Goal: Task Accomplishment & Management: Manage account settings

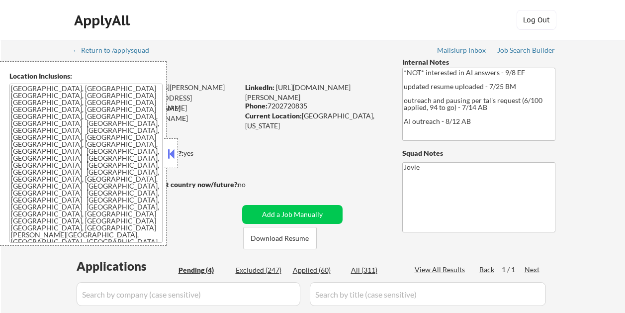
select select ""pending""
click at [171, 153] on button at bounding box center [171, 153] width 11 height 15
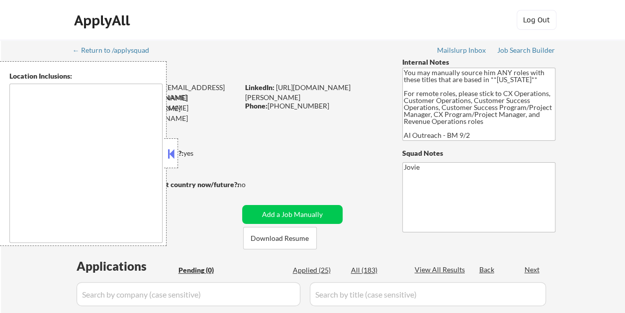
type textarea "Salt Lake City, UT South Salt Lake, UT Millcreek, UT West Valley City, UT Murra…"
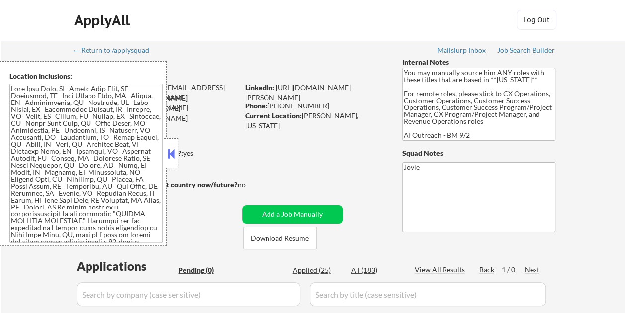
click at [176, 154] on button at bounding box center [171, 153] width 11 height 15
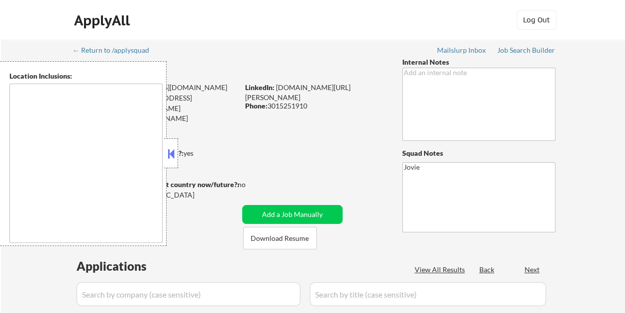
type textarea "Rockville, MD North Bethesda, MD Derwood, MD Gaithersburg, MD Potomac, MD North…"
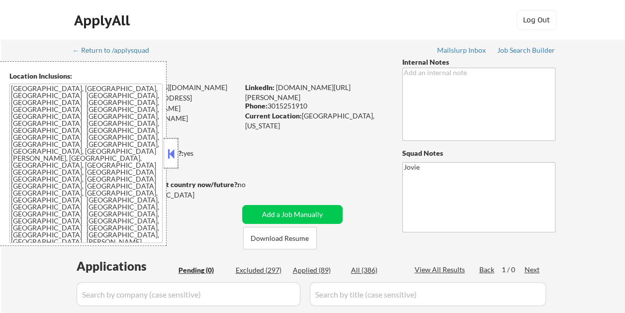
click at [177, 150] on div at bounding box center [171, 153] width 14 height 30
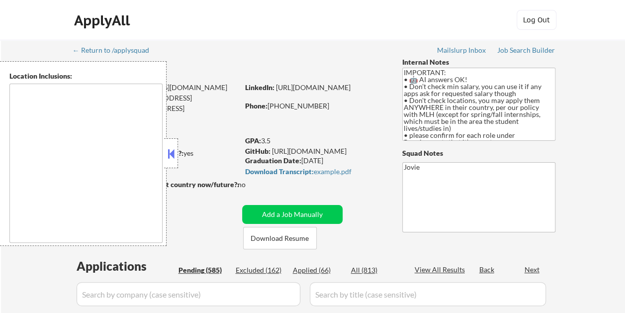
type textarea "country:[GEOGRAPHIC_DATA]"
click at [167, 146] on div at bounding box center [171, 153] width 14 height 30
click at [170, 153] on button at bounding box center [171, 153] width 11 height 15
click at [177, 150] on div at bounding box center [171, 153] width 14 height 30
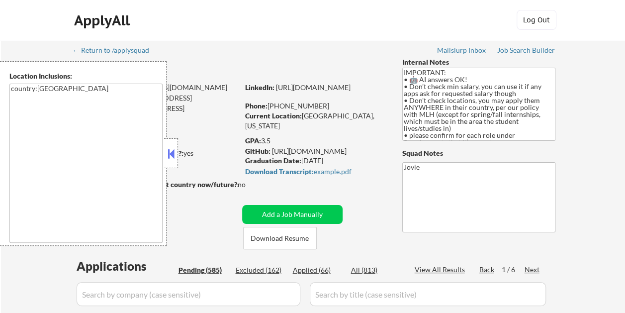
click at [177, 150] on div at bounding box center [171, 153] width 14 height 30
select select ""pending""
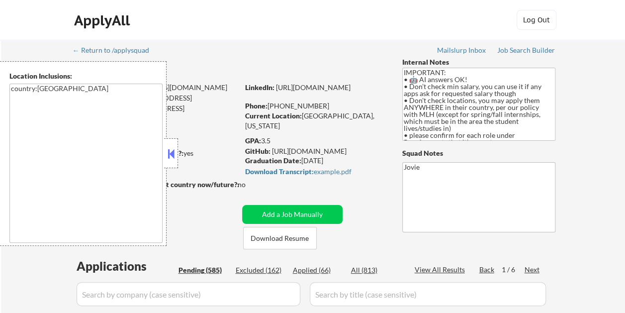
select select ""pending""
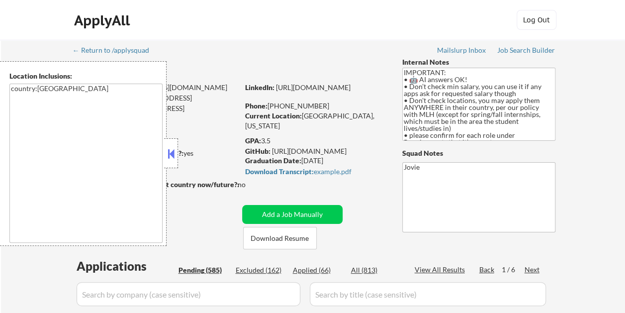
select select ""pending""
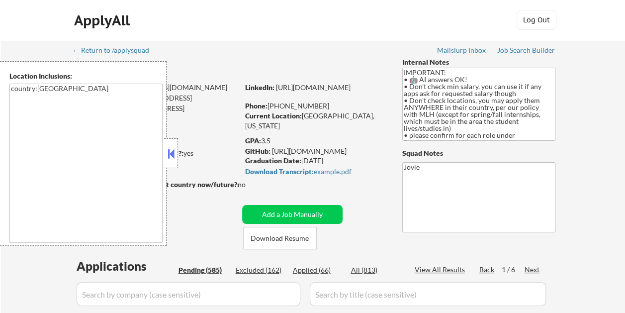
select select ""pending""
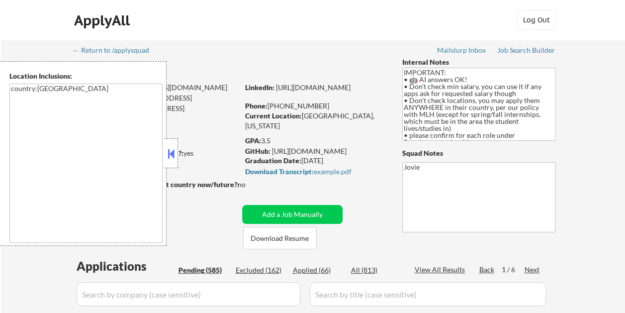
select select ""pending""
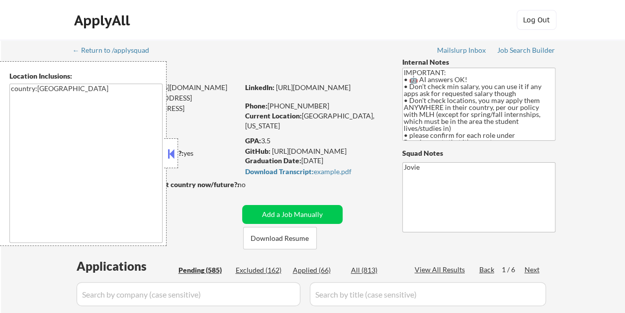
select select ""pending""
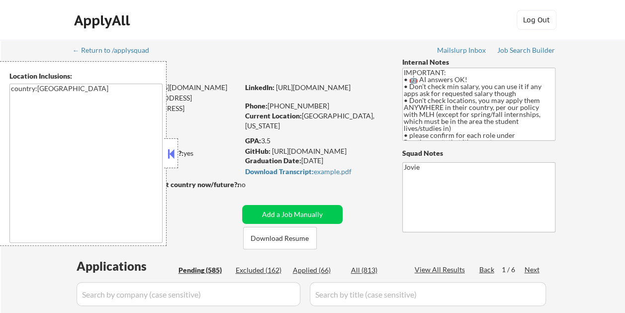
select select ""pending""
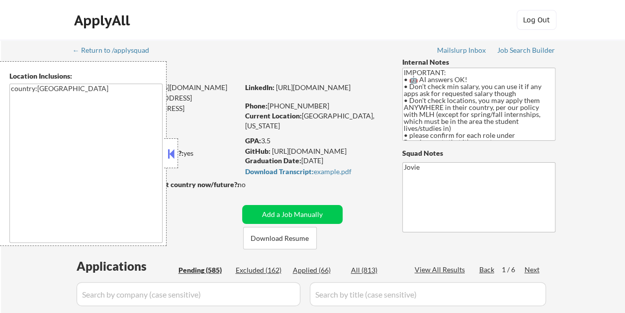
select select ""pending""
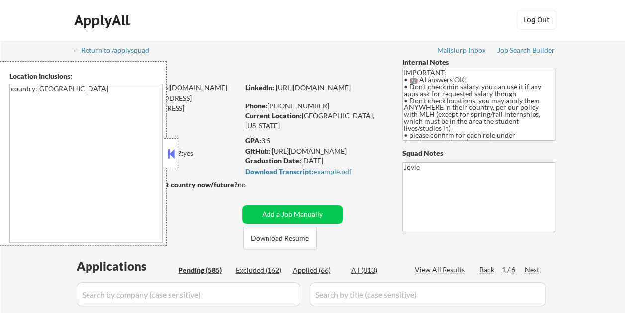
select select ""pending""
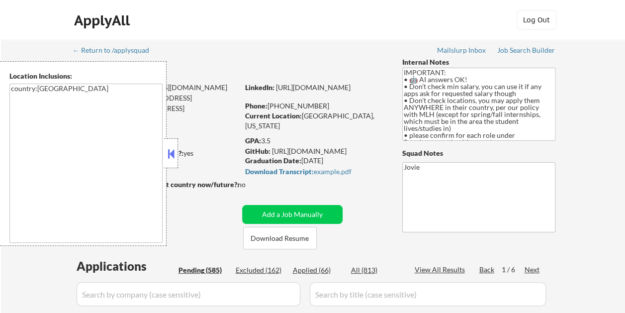
select select ""pending""
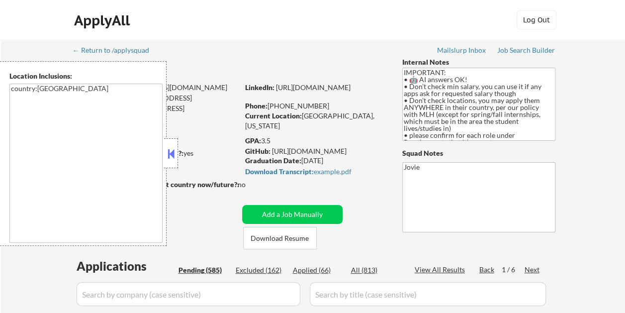
select select ""pending""
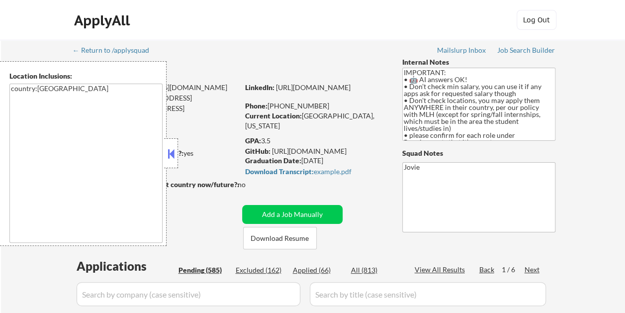
select select ""pending""
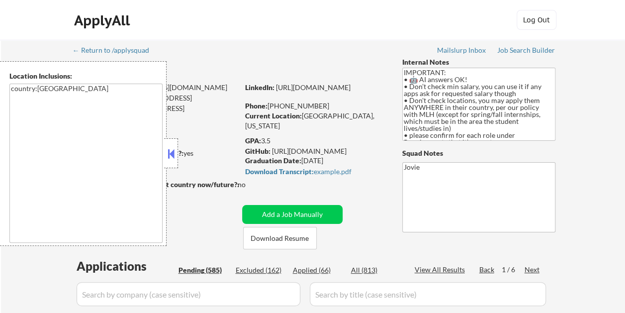
select select ""pending""
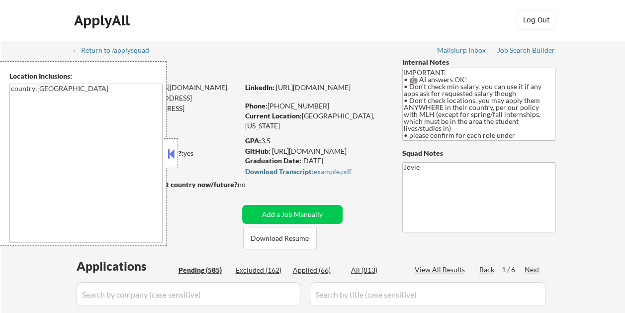
select select ""pending""
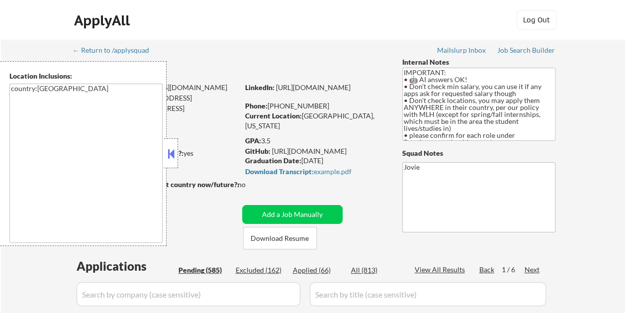
select select ""pending""
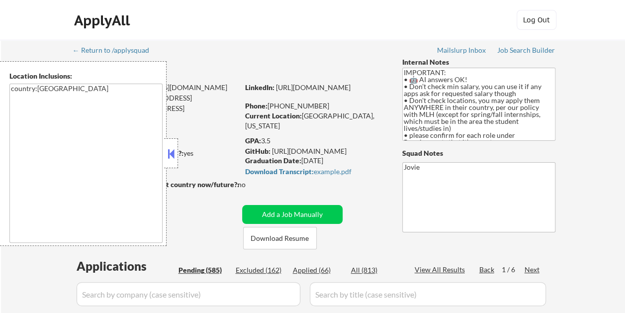
select select ""pending""
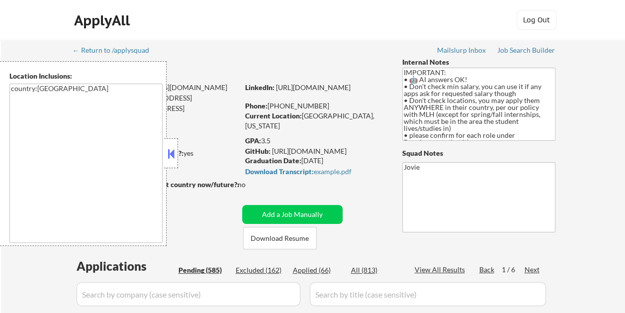
select select ""pending""
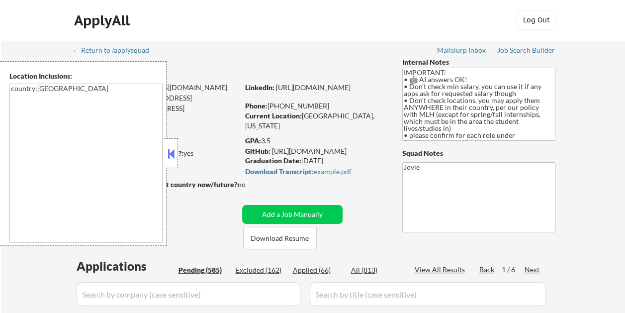
select select ""pending""
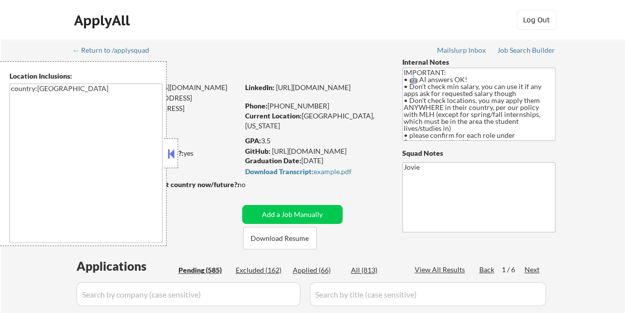
select select ""pending""
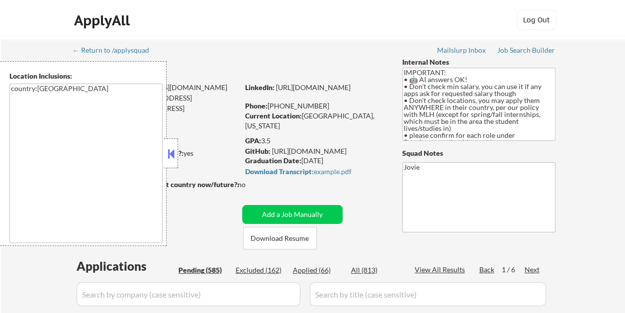
select select ""pending""
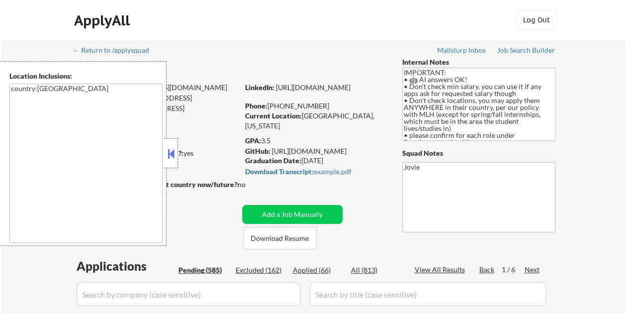
select select ""pending""
click at [177, 150] on div at bounding box center [171, 153] width 14 height 30
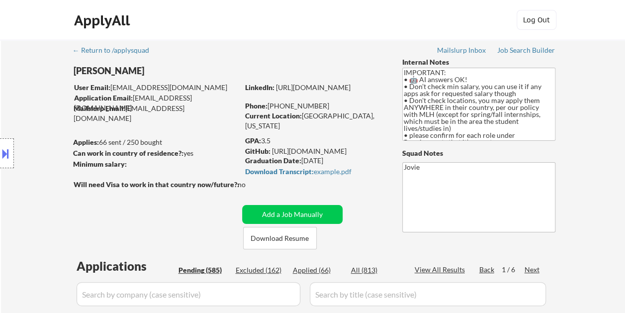
click at [174, 149] on div "Location Inclusions: country:US" at bounding box center [89, 153] width 178 height 185
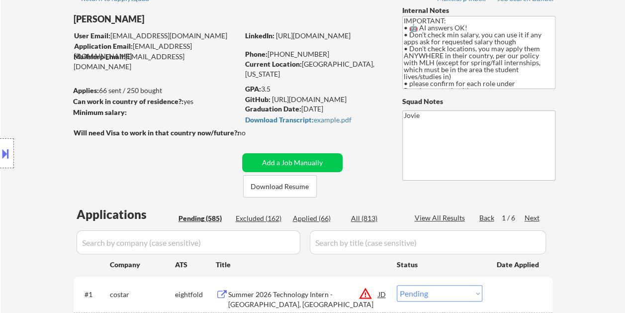
scroll to position [99, 0]
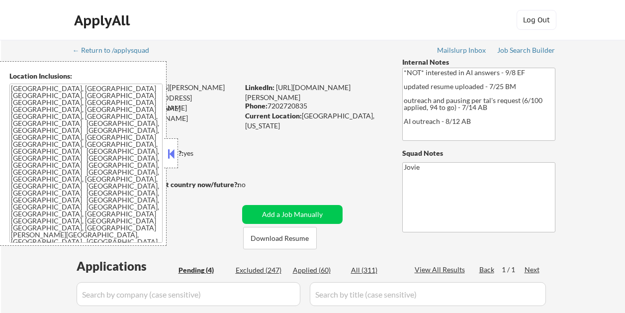
select select ""pending""
click at [176, 147] on button at bounding box center [171, 153] width 11 height 15
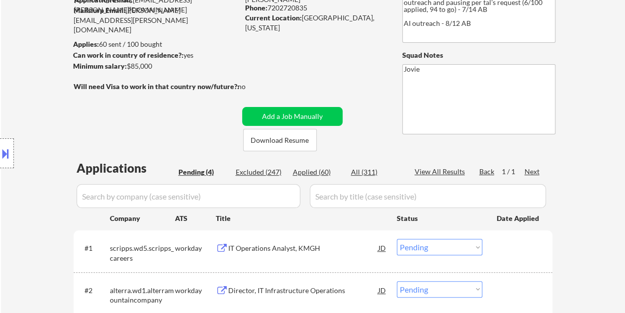
scroll to position [99, 0]
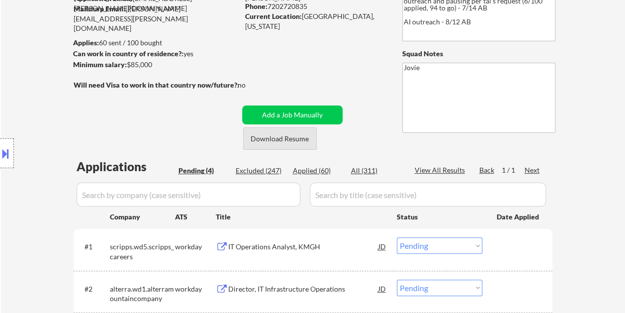
click at [282, 140] on button "Download Resume" at bounding box center [280, 138] width 74 height 22
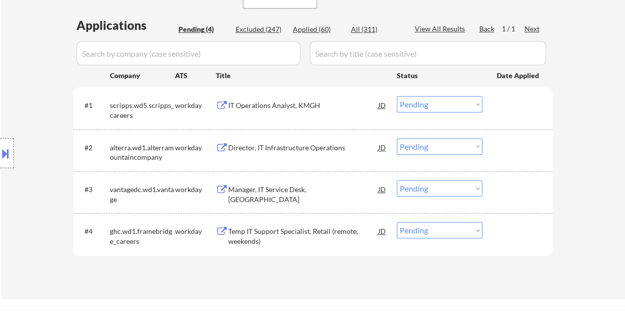
scroll to position [249, 0]
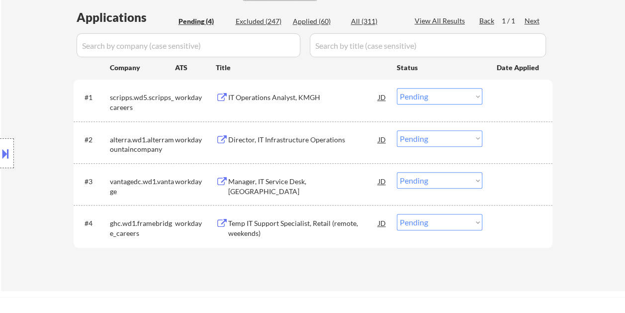
click at [510, 85] on div "#1 scripps.wd5.scripps_careers workday IT Operations Analyst, KMGH JD Choose an…" at bounding box center [312, 100] width 470 height 33
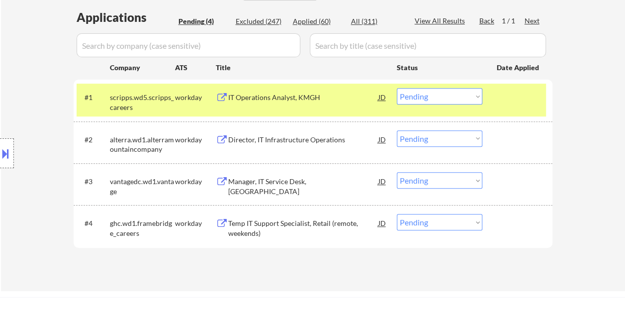
click at [330, 102] on div "IT Operations Analyst, KMGH" at bounding box center [303, 98] width 150 height 10
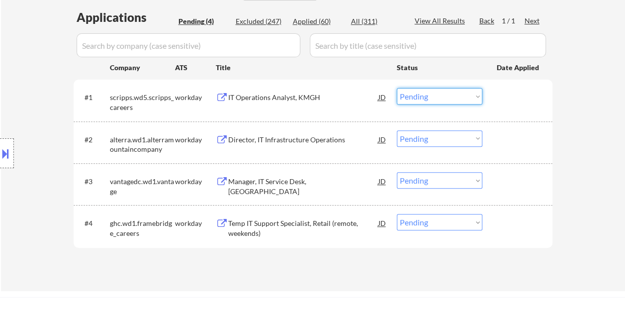
click at [428, 100] on select "Choose an option... Pending Applied Excluded (Questions) Excluded (Expired) Exc…" at bounding box center [440, 96] width 86 height 16
click at [397, 88] on select "Choose an option... Pending Applied Excluded (Questions) Excluded (Expired) Exc…" at bounding box center [440, 96] width 86 height 16
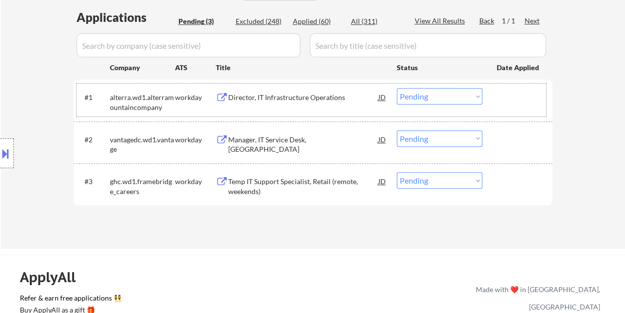
click at [511, 97] on div at bounding box center [519, 97] width 44 height 18
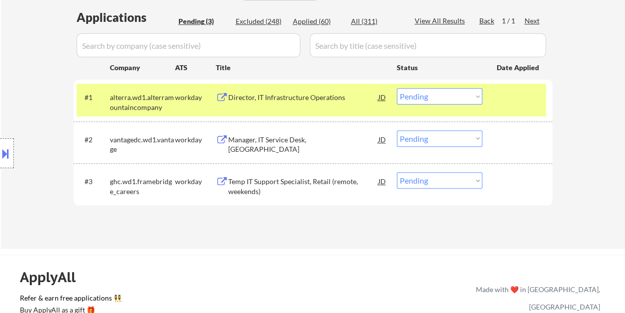
click at [331, 99] on div "Director, IT Infrastructure Operations" at bounding box center [303, 98] width 150 height 10
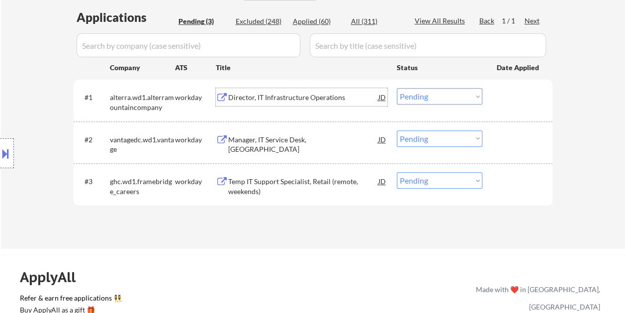
click at [497, 96] on div at bounding box center [519, 97] width 44 height 18
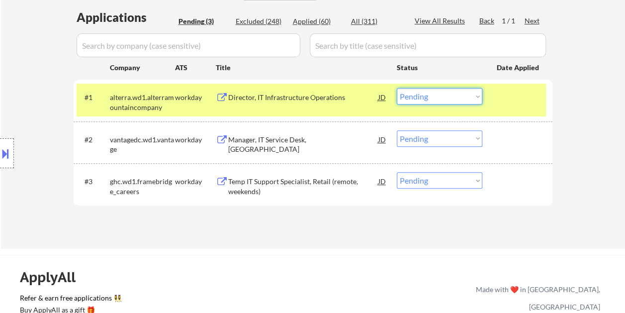
click at [469, 89] on select "Choose an option... Pending Applied Excluded (Questions) Excluded (Expired) Exc…" at bounding box center [440, 96] width 86 height 16
click at [397, 88] on select "Choose an option... Pending Applied Excluded (Questions) Excluded (Expired) Exc…" at bounding box center [440, 96] width 86 height 16
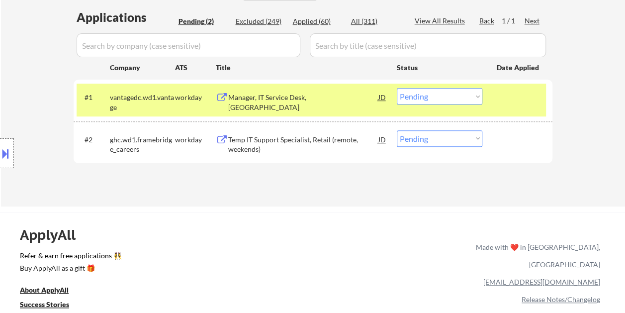
click at [534, 103] on div at bounding box center [519, 97] width 44 height 18
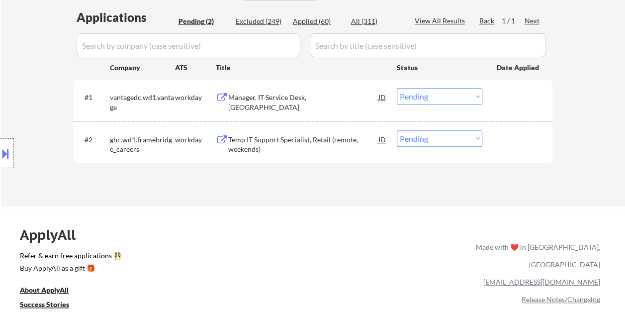
click at [492, 105] on div "#1 vantagedc.wd1.vantage workday Manager, IT Service Desk, NA JD Choose an opti…" at bounding box center [312, 100] width 470 height 33
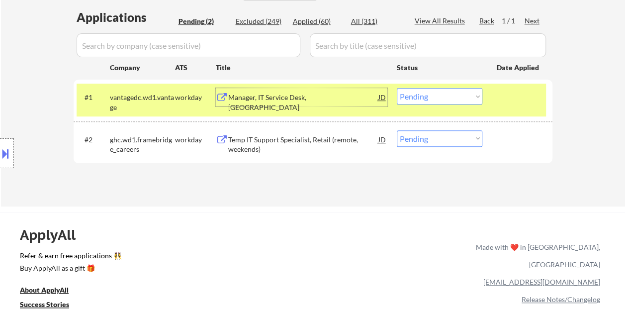
click at [314, 104] on div "Manager, IT Service Desk, NA" at bounding box center [303, 97] width 150 height 18
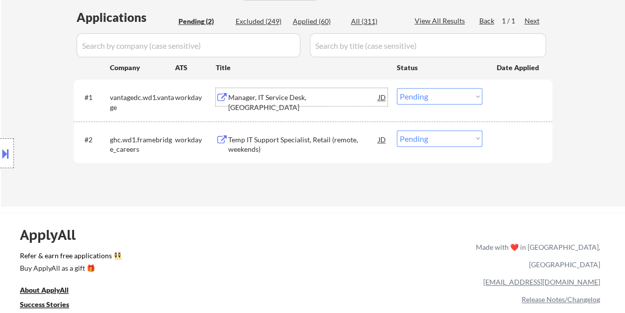
click at [6, 150] on button at bounding box center [5, 153] width 11 height 16
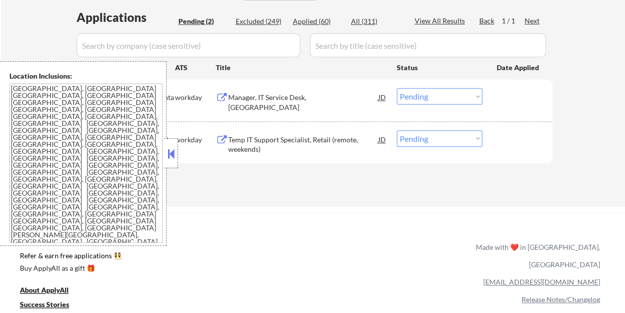
click at [167, 157] on button at bounding box center [171, 153] width 11 height 15
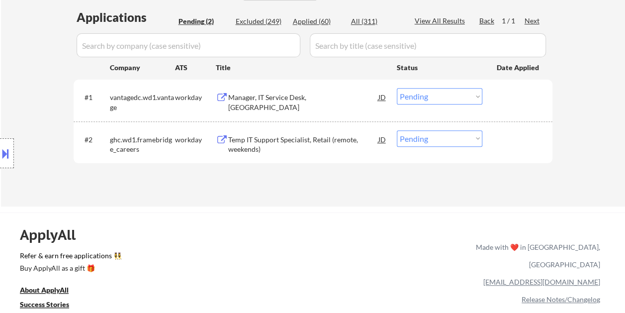
click at [254, 102] on div "Manager, IT Service Desk, NA" at bounding box center [303, 97] width 150 height 18
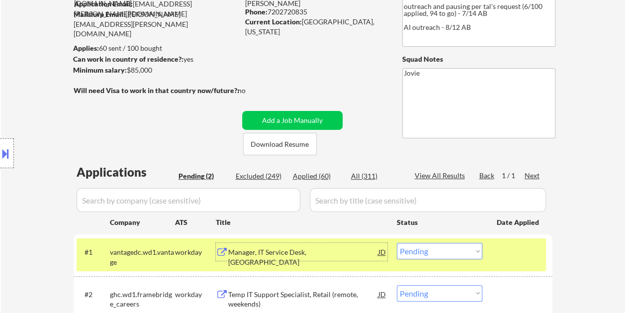
scroll to position [149, 0]
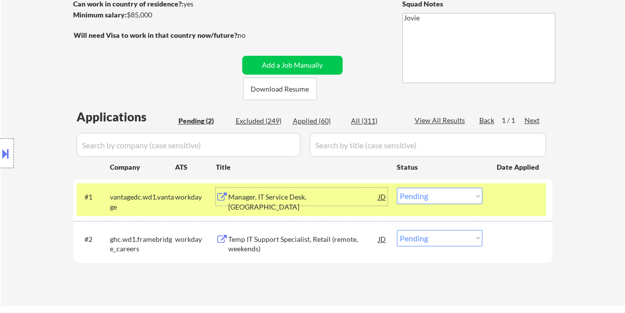
click at [475, 196] on select "Choose an option... Pending Applied Excluded (Questions) Excluded (Expired) Exc…" at bounding box center [440, 196] width 86 height 16
click at [397, 188] on select "Choose an option... Pending Applied Excluded (Questions) Excluded (Expired) Exc…" at bounding box center [440, 196] width 86 height 16
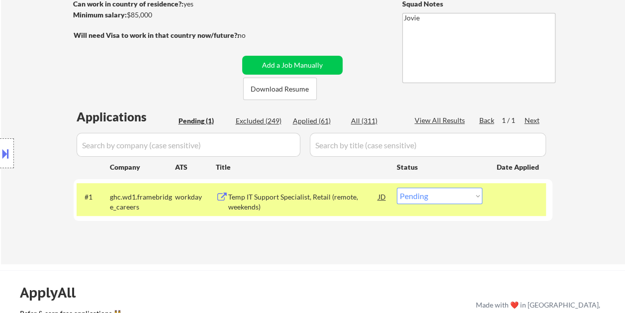
drag, startPoint x: 531, startPoint y: 208, endPoint x: 526, endPoint y: 205, distance: 6.0
click at [531, 207] on div "#1 ghc.wd1.framebridge_careers workday Temp IT Support Specialist, Retail (remo…" at bounding box center [312, 199] width 470 height 33
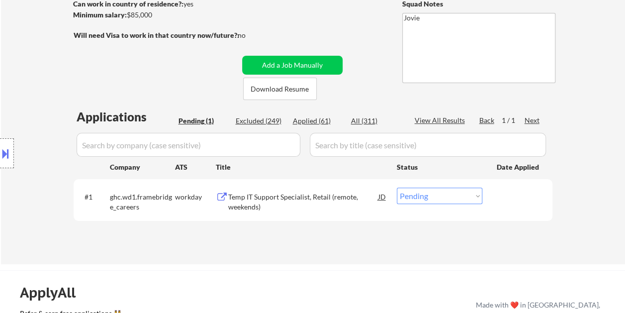
click at [510, 200] on div at bounding box center [519, 197] width 44 height 18
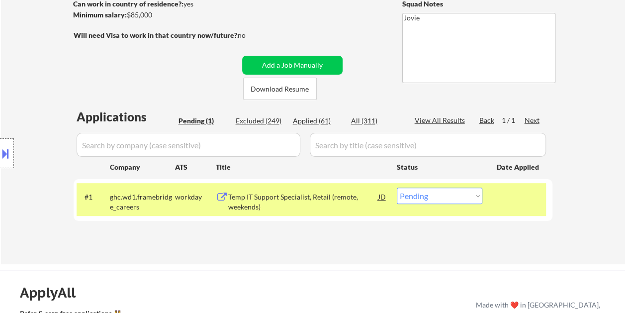
click at [259, 194] on div "Temp IT Support Specialist, Retail (remote, weekends)" at bounding box center [303, 201] width 150 height 19
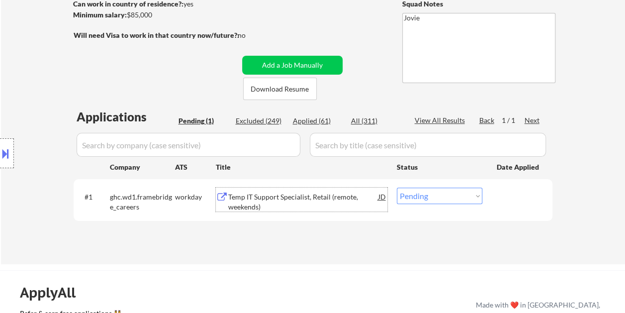
click at [508, 206] on div "#1 ghc.wd1.framebridge_careers workday Temp IT Support Specialist, Retail (remo…" at bounding box center [312, 199] width 470 height 33
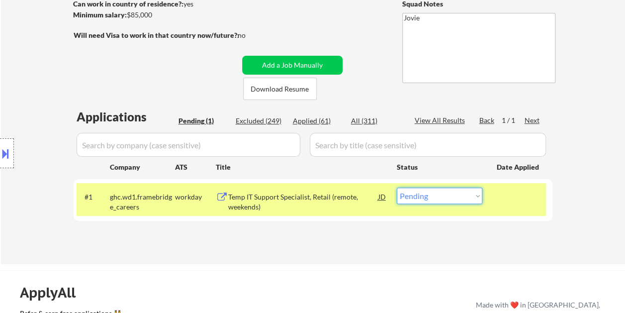
click at [475, 197] on select "Choose an option... Pending Applied Excluded (Questions) Excluded (Expired) Exc…" at bounding box center [440, 196] width 86 height 16
select select ""applied""
click at [397, 188] on select "Choose an option... Pending Applied Excluded (Questions) Excluded (Expired) Exc…" at bounding box center [440, 196] width 86 height 16
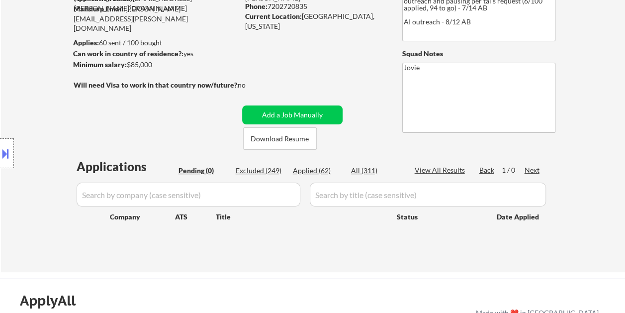
scroll to position [50, 0]
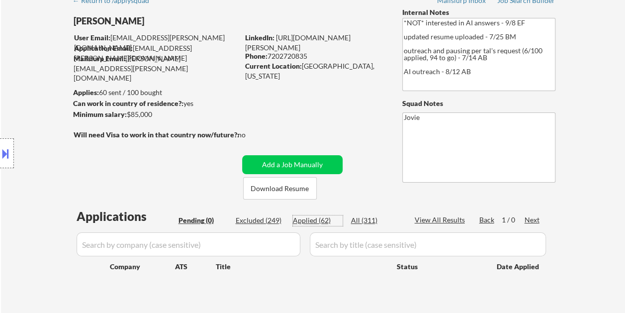
click at [315, 218] on div "Applied (62)" at bounding box center [318, 220] width 50 height 10
select select ""applied""
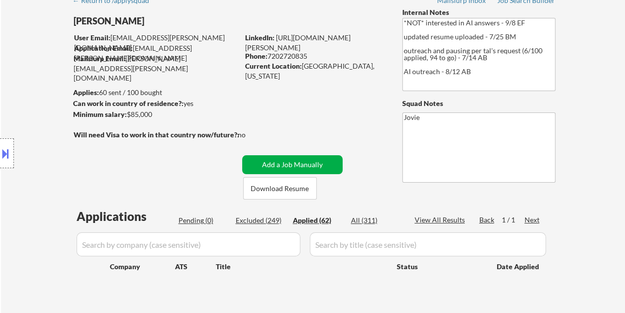
select select ""applied""
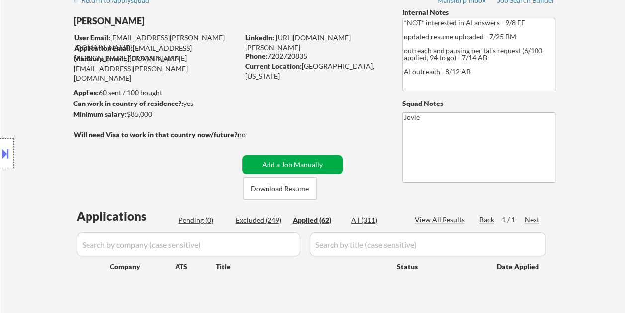
select select ""applied""
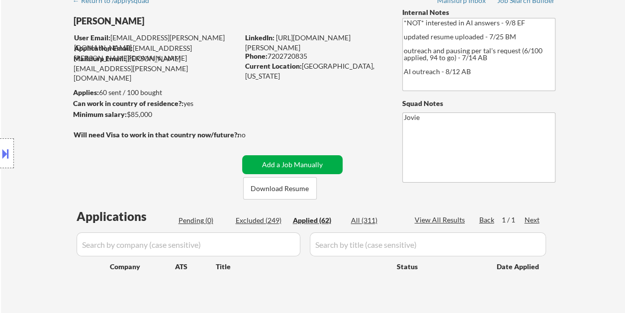
select select ""applied""
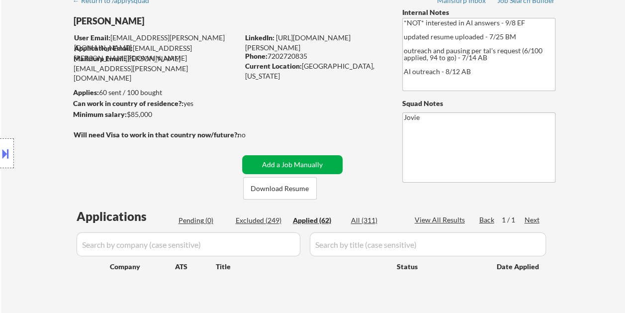
select select ""applied""
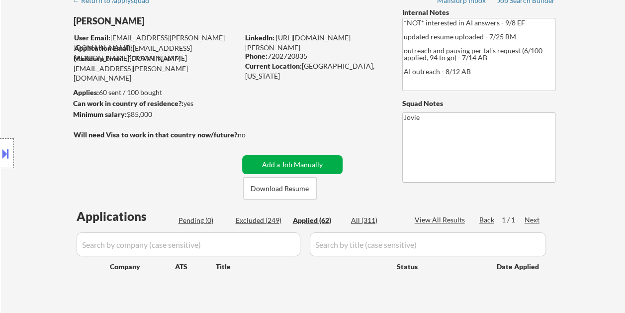
select select ""applied""
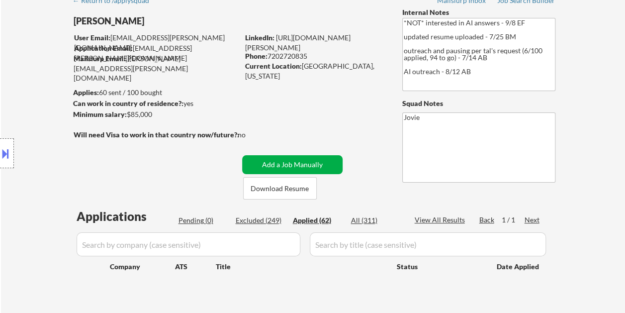
select select ""applied""
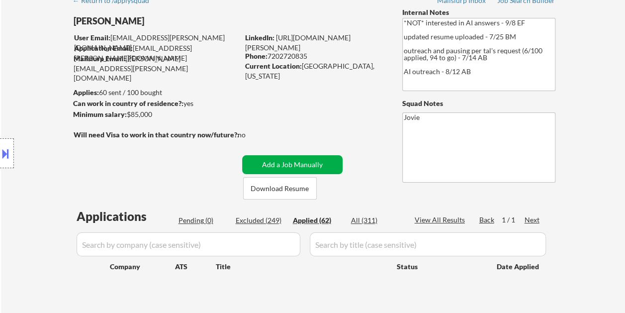
select select ""applied""
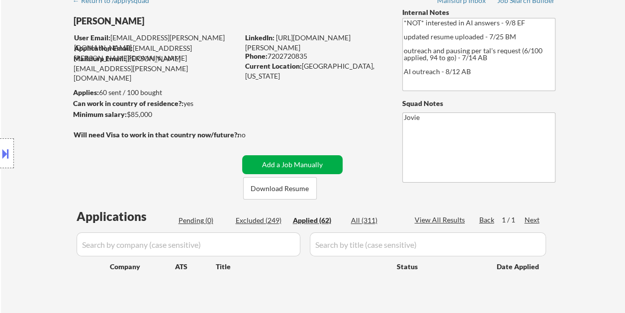
select select ""applied""
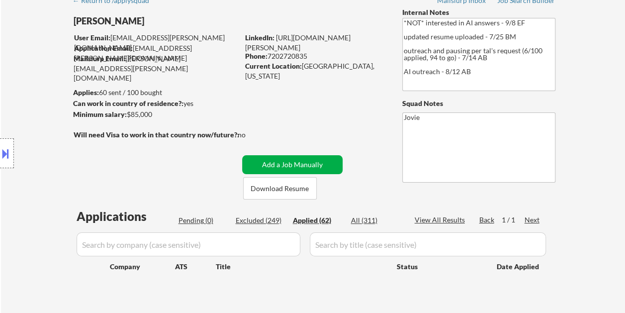
select select ""applied""
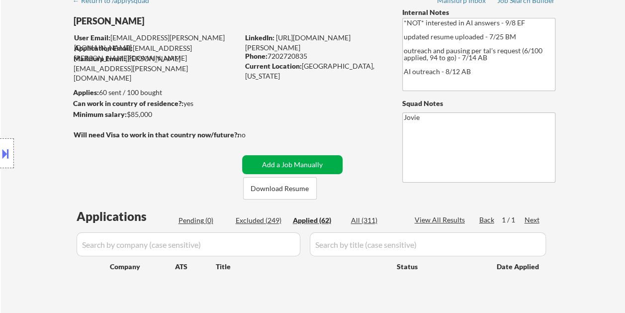
select select ""applied""
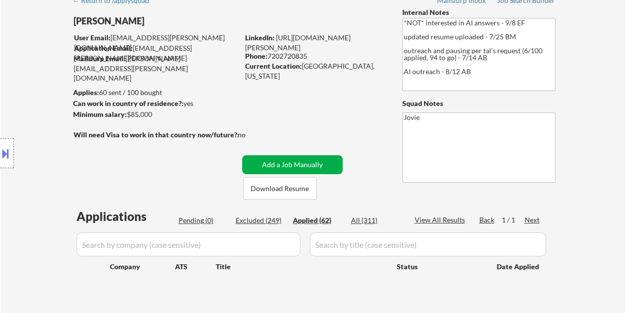
select select ""applied""
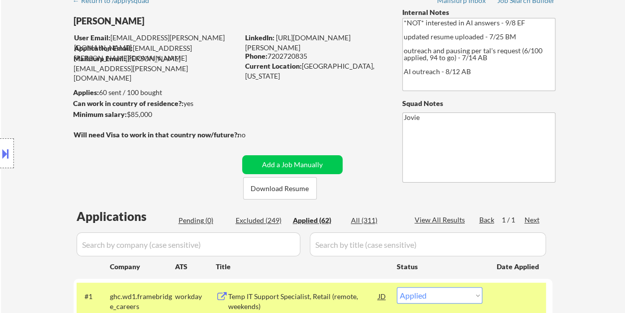
scroll to position [149, 0]
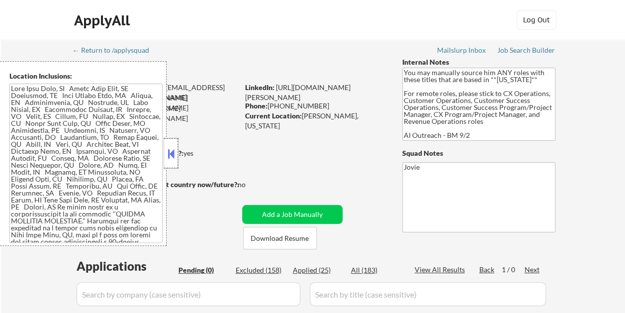
click at [177, 152] on div at bounding box center [171, 153] width 14 height 30
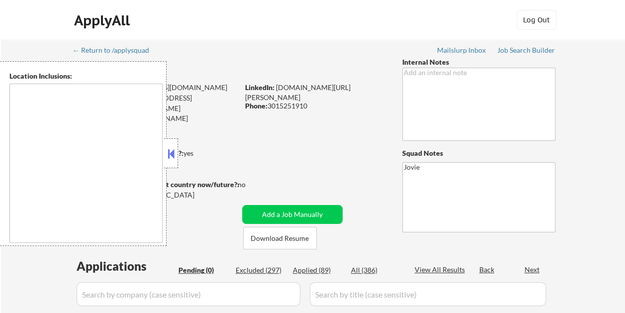
type textarea "[GEOGRAPHIC_DATA], [GEOGRAPHIC_DATA], [GEOGRAPHIC_DATA] [GEOGRAPHIC_DATA], [GEO…"
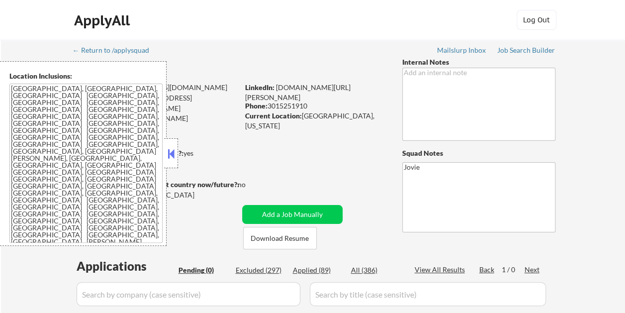
click at [174, 154] on button at bounding box center [171, 153] width 11 height 15
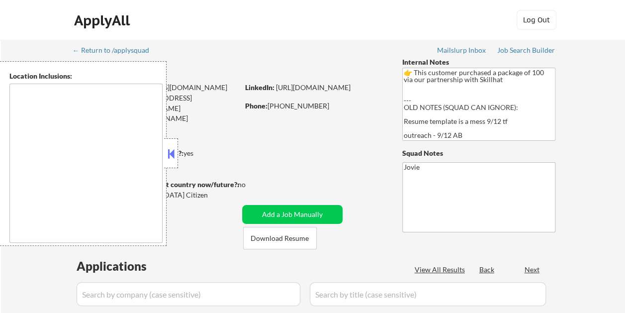
select select ""pending""
type textarea "remote"
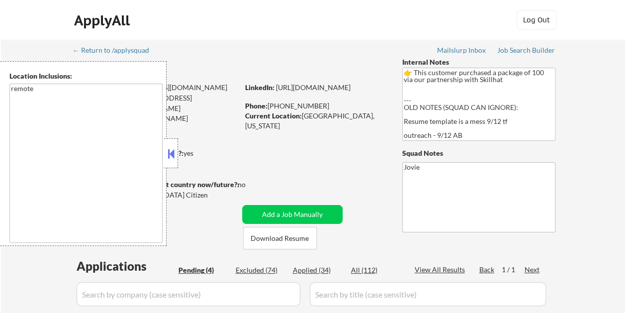
click at [171, 156] on button at bounding box center [171, 153] width 11 height 15
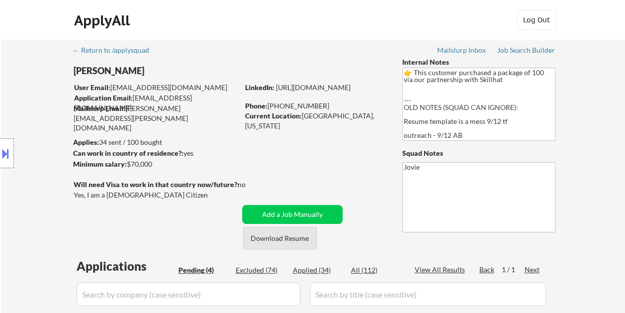
click at [297, 234] on button "Download Resume" at bounding box center [280, 238] width 74 height 22
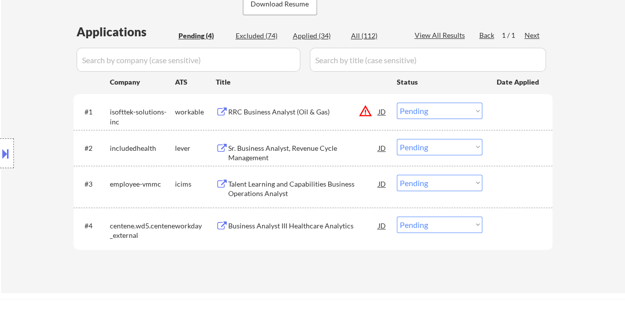
scroll to position [249, 0]
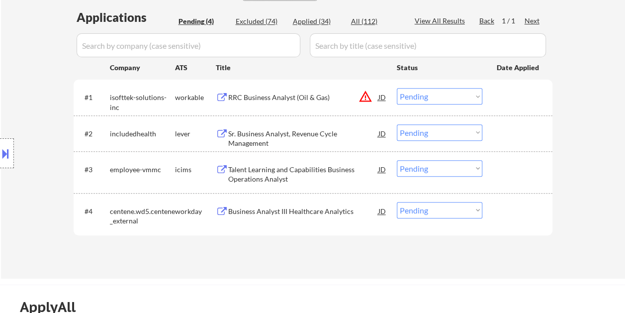
click at [499, 94] on div at bounding box center [519, 97] width 44 height 18
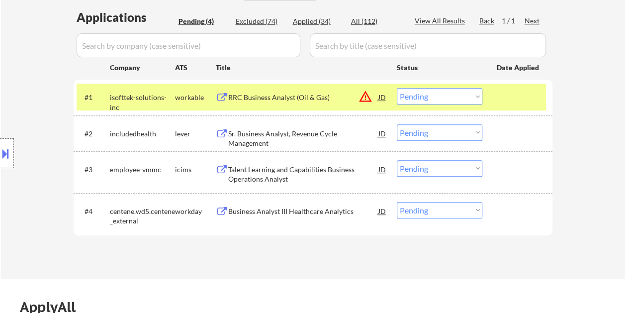
click at [331, 98] on div "RRC Business Analyst (Oil & Gas)" at bounding box center [303, 98] width 150 height 10
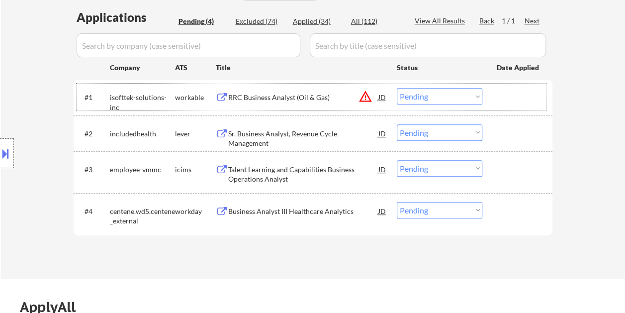
click at [490, 99] on div "#1 isofttek-solutions-inc workable RRC Business Analyst (Oil & Gas) JD warning_…" at bounding box center [312, 97] width 470 height 27
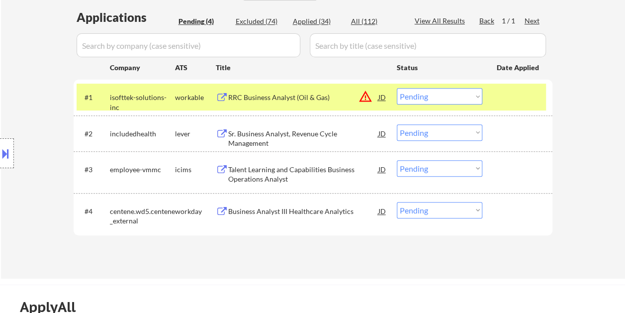
drag, startPoint x: 479, startPoint y: 99, endPoint x: 476, endPoint y: 103, distance: 5.4
click at [479, 99] on select "Choose an option... Pending Applied Excluded (Questions) Excluded (Expired) Exc…" at bounding box center [440, 96] width 86 height 16
click at [397, 88] on select "Choose an option... Pending Applied Excluded (Questions) Excluded (Expired) Exc…" at bounding box center [440, 96] width 86 height 16
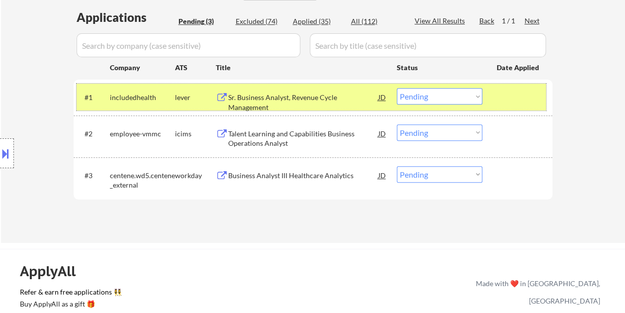
click at [495, 99] on div "#1 includedhealth lever Sr. Business Analyst, Revenue Cycle Management JD warni…" at bounding box center [312, 97] width 470 height 27
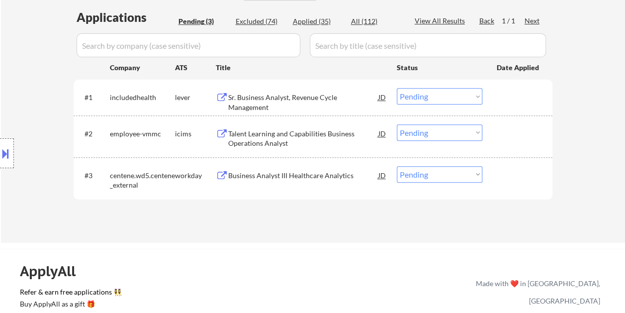
click at [506, 104] on div at bounding box center [519, 97] width 44 height 18
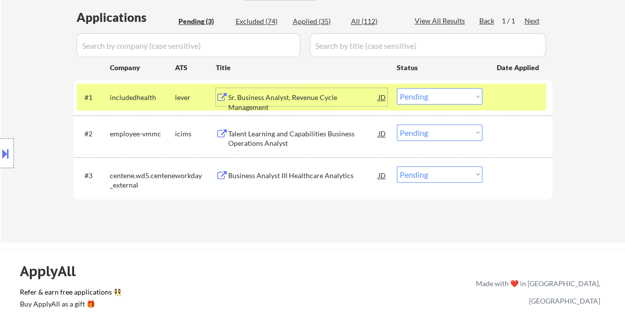
click at [326, 100] on div "Sr. Business Analyst, Revenue Cycle Management" at bounding box center [303, 102] width 150 height 19
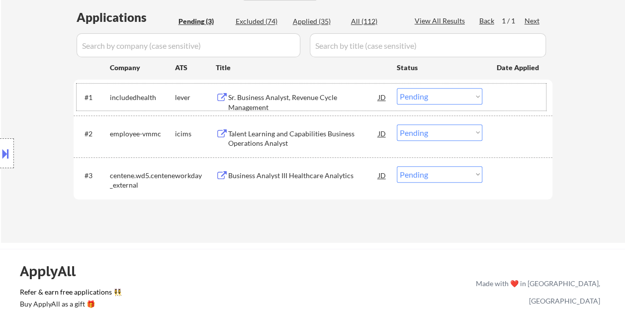
click at [503, 99] on div at bounding box center [519, 97] width 44 height 18
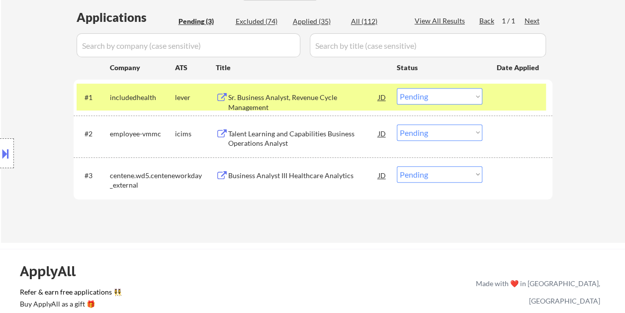
click at [474, 96] on select "Choose an option... Pending Applied Excluded (Questions) Excluded (Expired) Exc…" at bounding box center [440, 96] width 86 height 16
click at [397, 88] on select "Choose an option... Pending Applied Excluded (Questions) Excluded (Expired) Exc…" at bounding box center [440, 96] width 86 height 16
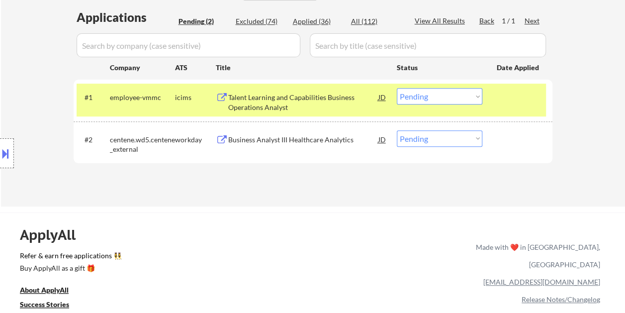
click at [497, 96] on div at bounding box center [519, 97] width 44 height 18
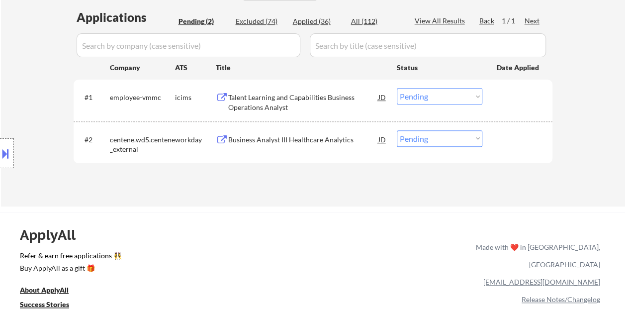
click at [509, 100] on div at bounding box center [519, 97] width 44 height 18
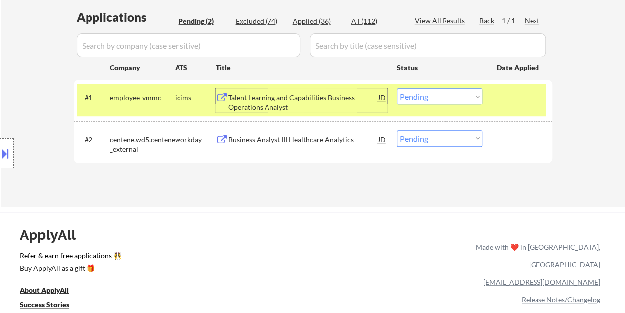
click at [332, 104] on div "Talent Learning and Capabilities Business Operations Analyst" at bounding box center [303, 102] width 150 height 19
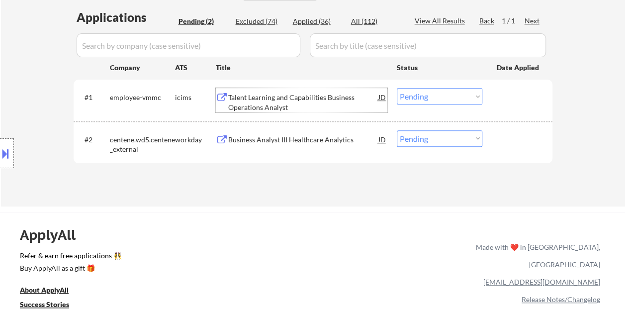
click at [510, 114] on div "#1 employee-vmmc icims Talent Learning and Capabilities Business Operations Ana…" at bounding box center [312, 100] width 470 height 33
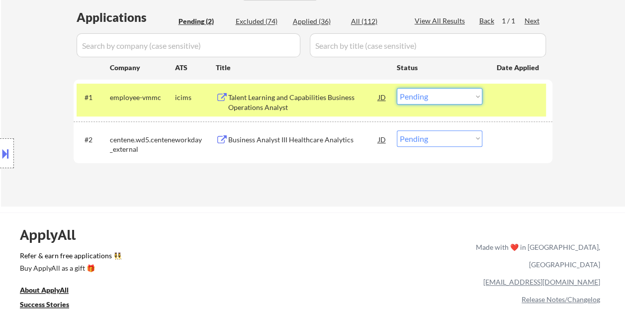
click at [476, 94] on select "Choose an option... Pending Applied Excluded (Questions) Excluded (Expired) Exc…" at bounding box center [440, 96] width 86 height 16
click at [397, 88] on select "Choose an option... Pending Applied Excluded (Questions) Excluded (Expired) Exc…" at bounding box center [440, 96] width 86 height 16
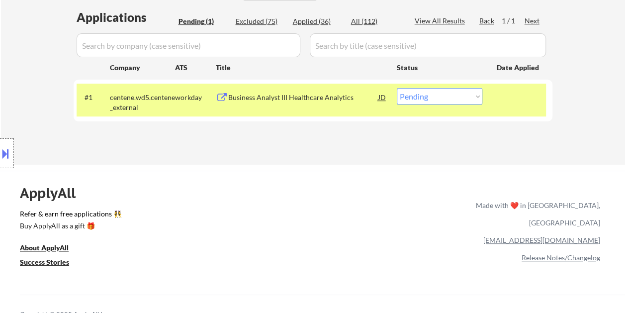
click at [341, 90] on div "Business Analyst III Healthcare Analytics" at bounding box center [303, 97] width 150 height 18
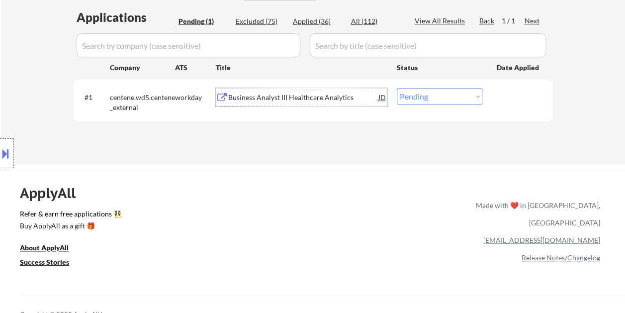
click at [493, 96] on div "#1 centene.wd5.centene_external workday Business Analyst III Healthcare Analyti…" at bounding box center [312, 100] width 470 height 33
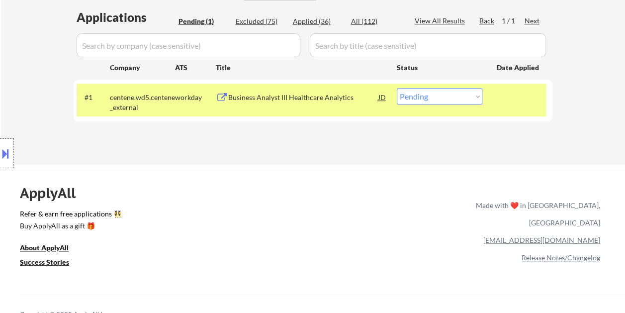
drag, startPoint x: 474, startPoint y: 99, endPoint x: 469, endPoint y: 105, distance: 8.2
click at [474, 99] on select "Choose an option... Pending Applied Excluded (Questions) Excluded (Expired) Exc…" at bounding box center [440, 96] width 86 height 16
select select ""excluded__expired_""
click at [397, 88] on select "Choose an option... Pending Applied Excluded (Questions) Excluded (Expired) Exc…" at bounding box center [440, 96] width 86 height 16
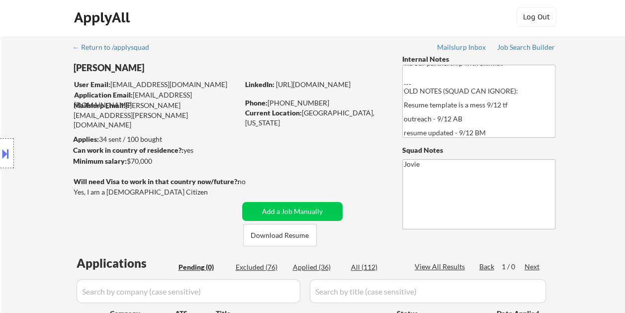
scroll to position [0, 0]
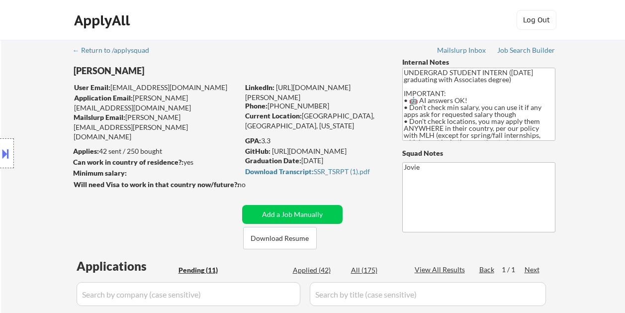
select select ""pending""
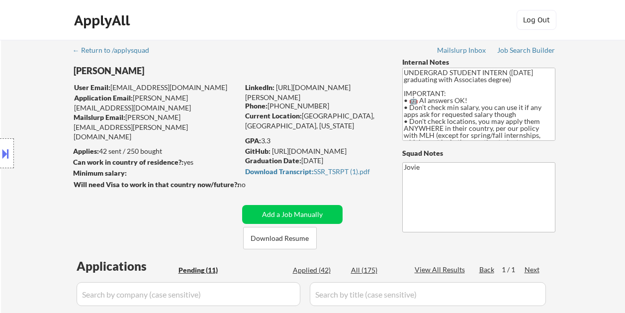
select select ""pending""
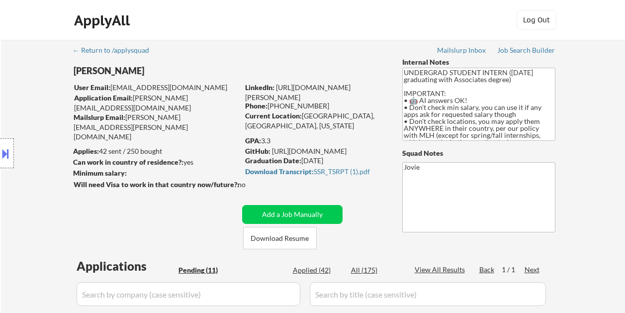
select select ""pending""
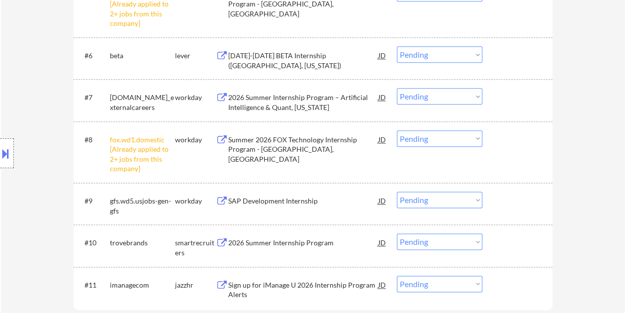
scroll to position [597, 0]
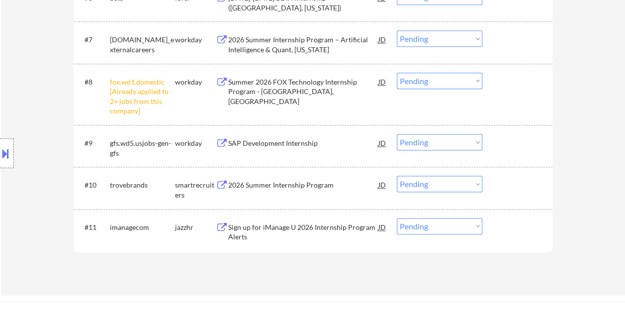
click at [517, 198] on div "#10 trovebrands smartrecruiters 2026 Summer Internship Program JD Choose an opt…" at bounding box center [312, 187] width 470 height 33
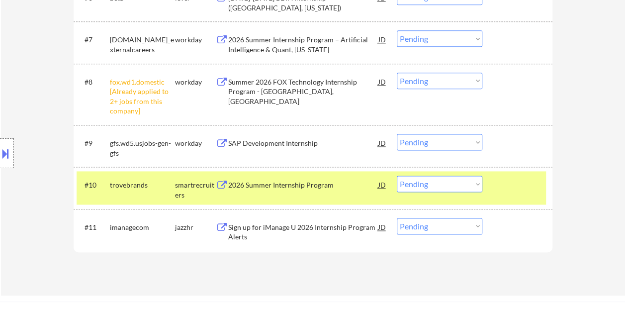
click at [356, 191] on div "2026 Summer Internship Program" at bounding box center [303, 185] width 150 height 18
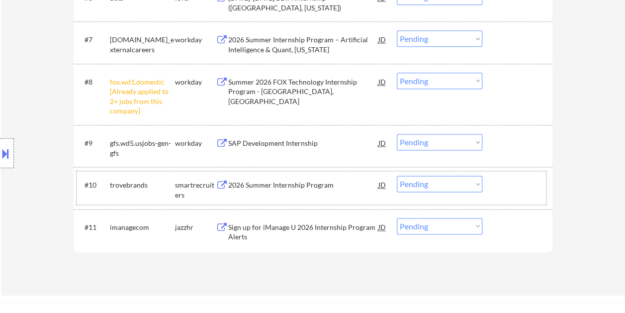
click at [527, 192] on div at bounding box center [519, 185] width 44 height 18
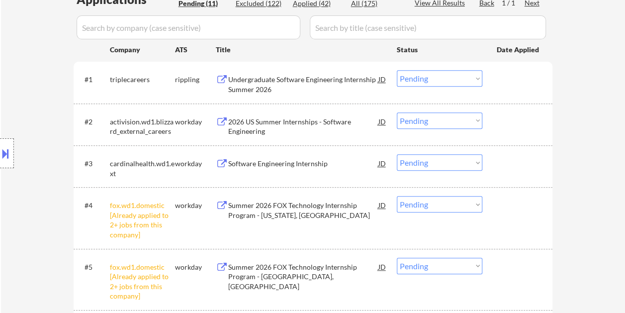
scroll to position [0, 0]
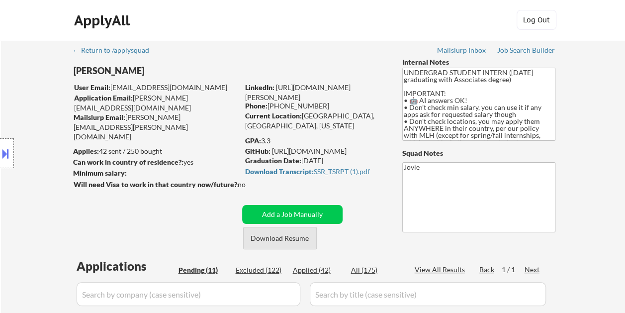
click at [287, 234] on button "Download Resume" at bounding box center [280, 238] width 74 height 22
click at [345, 27] on div "ApplyAll Log In Sign Up Log Out" at bounding box center [312, 22] width 497 height 25
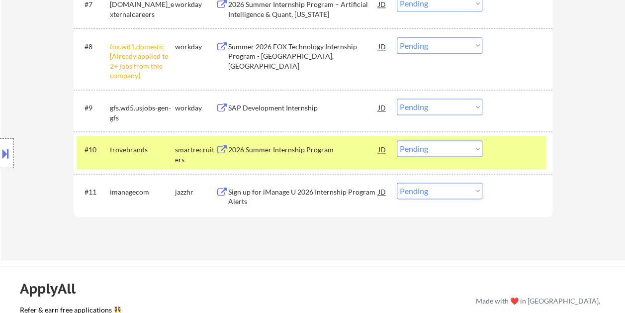
scroll to position [647, 0]
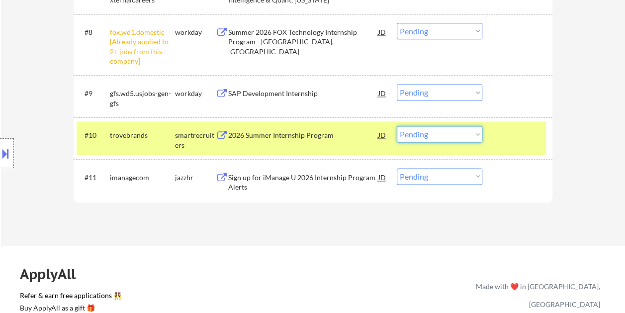
click at [479, 136] on select "Choose an option... Pending Applied Excluded (Questions) Excluded (Expired) Exc…" at bounding box center [440, 134] width 86 height 16
click at [397, 126] on select "Choose an option... Pending Applied Excluded (Questions) Excluded (Expired) Exc…" at bounding box center [440, 134] width 86 height 16
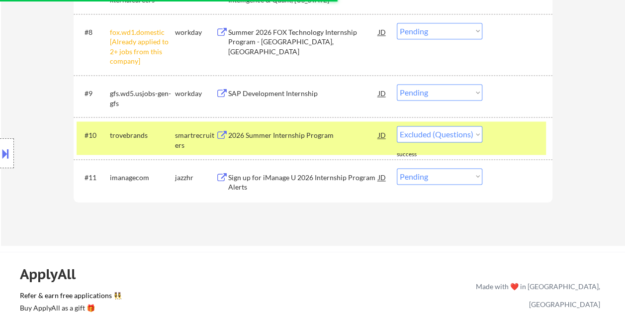
select select ""pending""
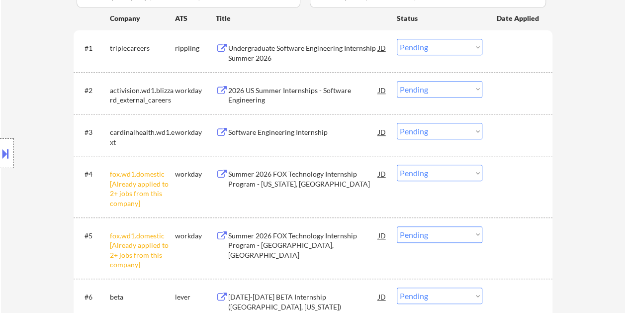
scroll to position [298, 0]
click at [500, 53] on div at bounding box center [519, 47] width 44 height 18
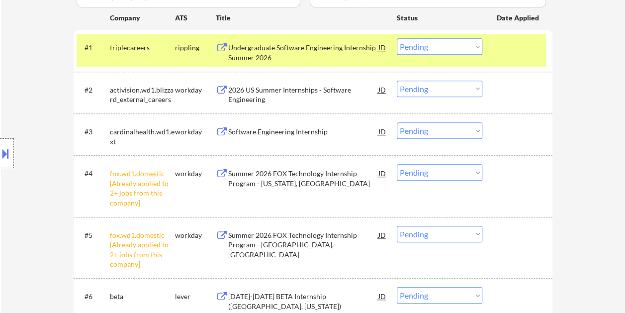
click at [337, 53] on div "Undergraduate Software Engineering Internship Summer 2026" at bounding box center [303, 52] width 150 height 19
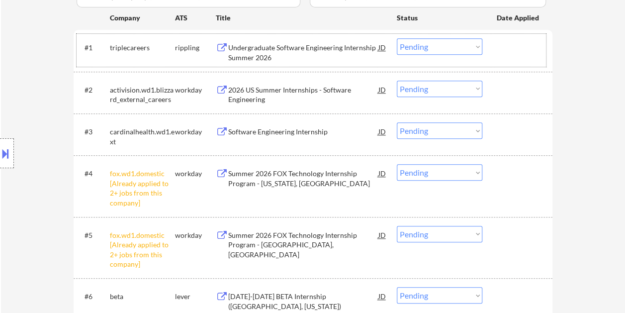
click at [486, 40] on div "#1 triplecareers rippling Undergraduate Software Engineering Internship Summer …" at bounding box center [312, 50] width 470 height 33
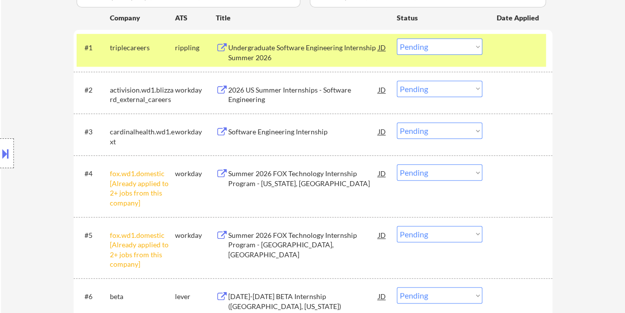
click at [472, 48] on select "Choose an option... Pending Applied Excluded (Questions) Excluded (Expired) Exc…" at bounding box center [440, 46] width 86 height 16
click at [397, 38] on select "Choose an option... Pending Applied Excluded (Questions) Excluded (Expired) Exc…" at bounding box center [440, 46] width 86 height 16
select select ""pending""
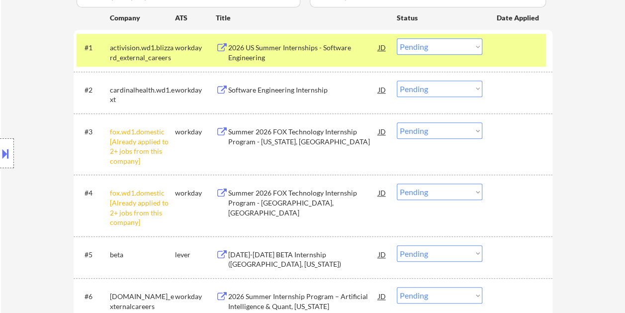
click at [520, 54] on div at bounding box center [519, 47] width 44 height 18
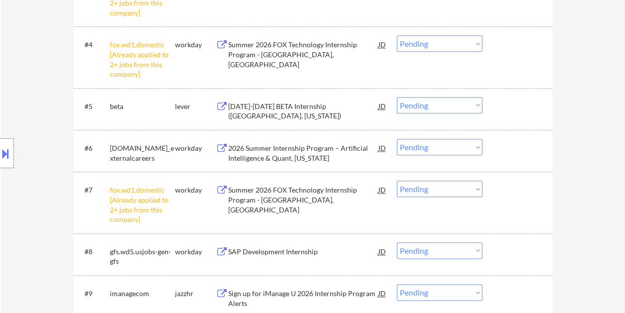
scroll to position [448, 0]
drag, startPoint x: 517, startPoint y: 107, endPoint x: 369, endPoint y: 117, distance: 148.6
click at [517, 106] on div at bounding box center [519, 105] width 44 height 18
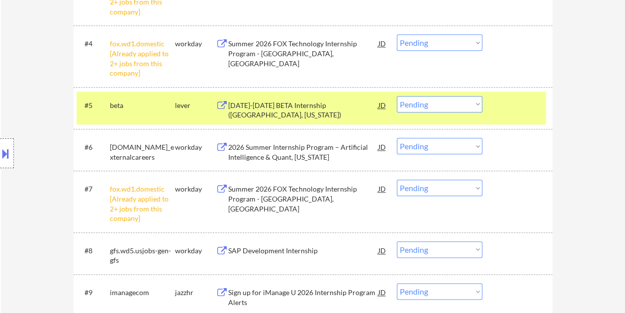
click at [323, 112] on div "[DATE]-[DATE] BETA Internship ([GEOGRAPHIC_DATA], [US_STATE])" at bounding box center [303, 109] width 150 height 19
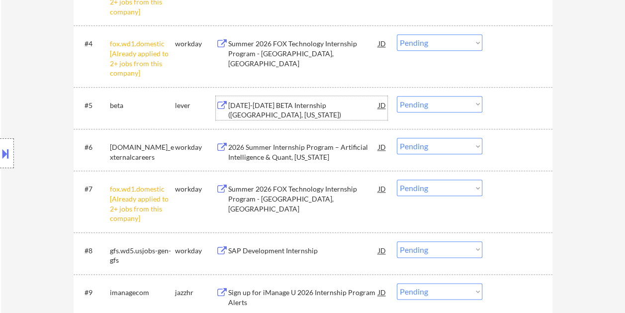
click at [549, 111] on div "#5 beta lever [DATE]-[DATE] BETA Internship ([GEOGRAPHIC_DATA], [US_STATE]) JD …" at bounding box center [313, 108] width 479 height 42
click at [519, 109] on div at bounding box center [519, 105] width 44 height 18
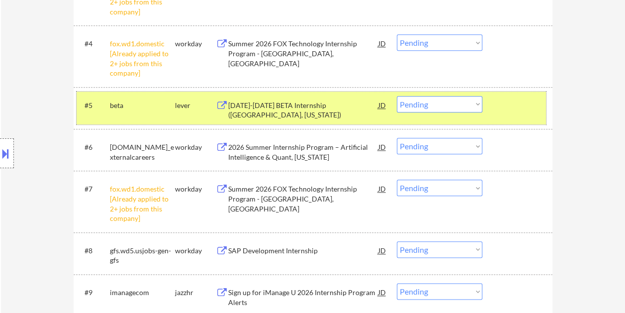
click at [441, 104] on select "Choose an option... Pending Applied Excluded (Questions) Excluded (Expired) Exc…" at bounding box center [440, 104] width 86 height 16
click at [397, 96] on select "Choose an option... Pending Applied Excluded (Questions) Excluded (Expired) Exc…" at bounding box center [440, 104] width 86 height 16
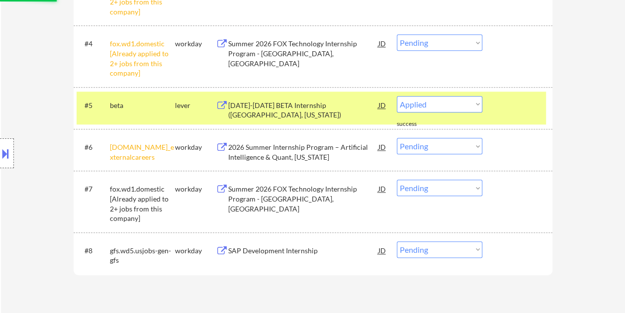
select select ""pending""
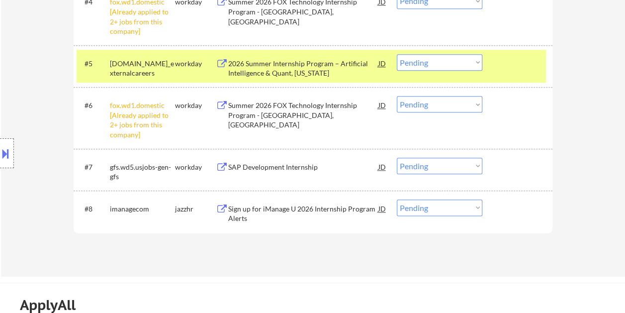
scroll to position [497, 0]
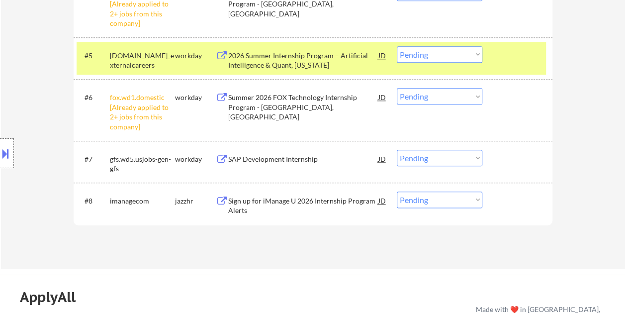
click at [505, 60] on div at bounding box center [519, 55] width 44 height 18
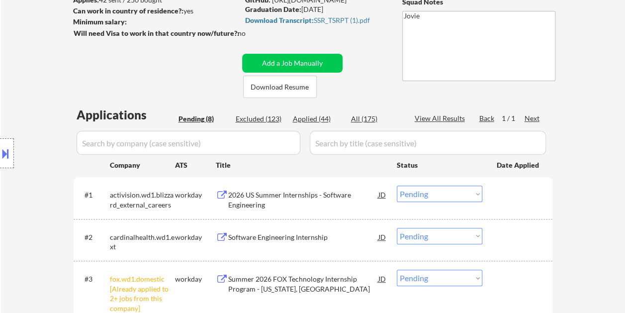
scroll to position [99, 0]
